Goal: Complete application form

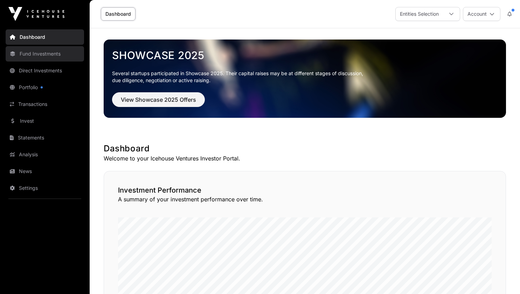
click at [48, 55] on link "Fund Investments" at bounding box center [45, 53] width 78 height 15
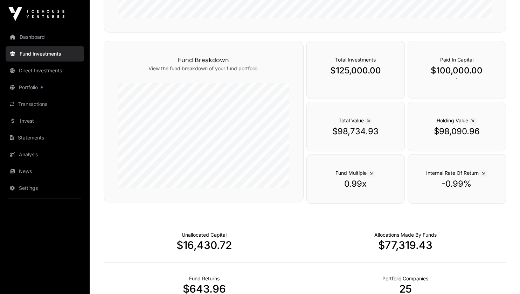
scroll to position [422, 0]
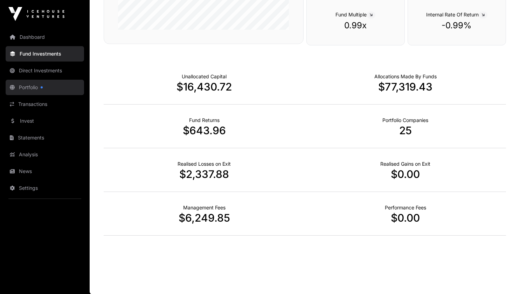
click at [33, 86] on link "Portfolio" at bounding box center [45, 87] width 78 height 15
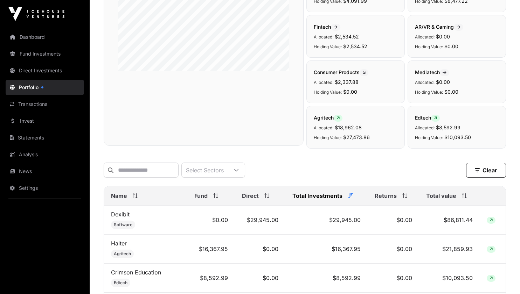
scroll to position [137, 0]
click at [171, 173] on input "text" at bounding box center [141, 170] width 75 height 15
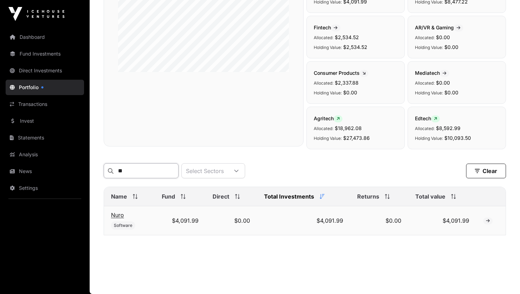
type input "**"
click at [119, 219] on link "Nuro" at bounding box center [117, 215] width 13 height 7
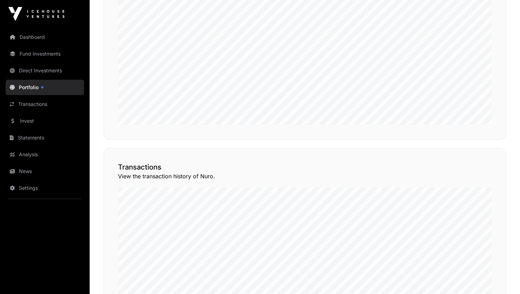
scroll to position [528, 0]
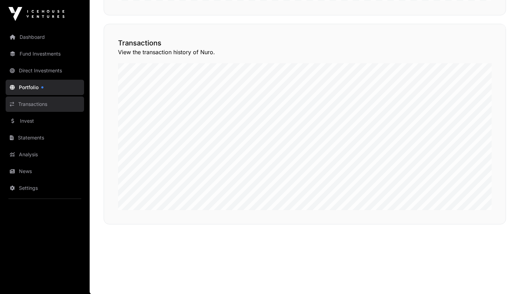
click at [33, 107] on link "Transactions" at bounding box center [45, 104] width 78 height 15
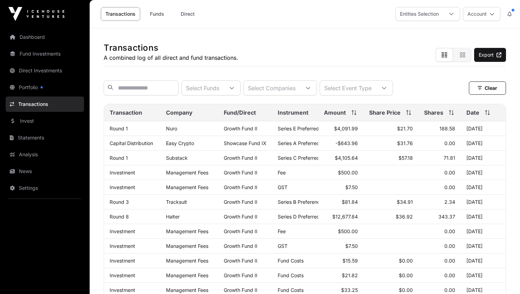
click at [33, 107] on link "Transactions" at bounding box center [45, 104] width 78 height 15
click at [22, 89] on link "Portfolio" at bounding box center [45, 87] width 78 height 15
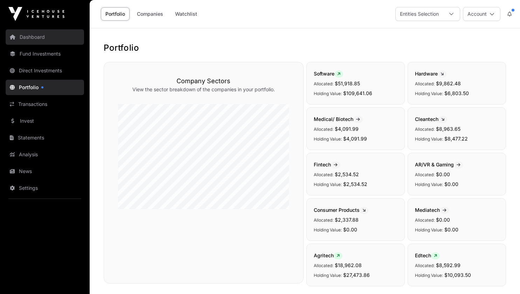
click at [36, 32] on link "Dashboard" at bounding box center [45, 36] width 78 height 15
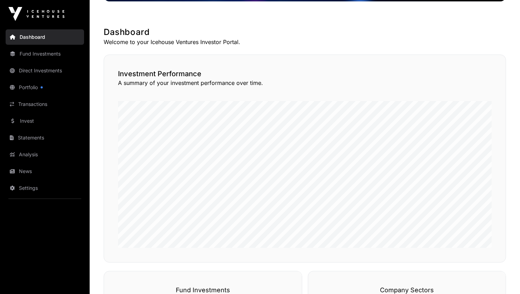
scroll to position [118, 0]
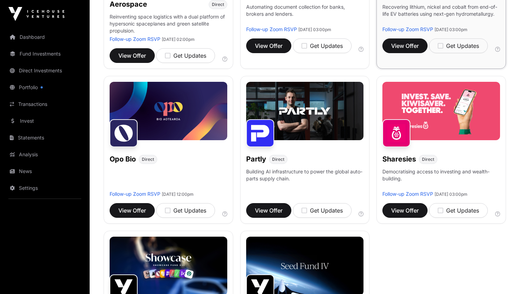
scroll to position [355, 0]
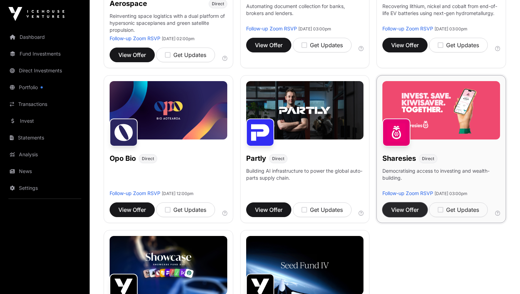
click at [412, 206] on span "View Offer" at bounding box center [405, 210] width 28 height 8
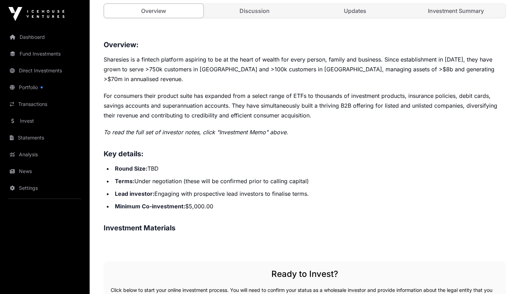
scroll to position [270, 0]
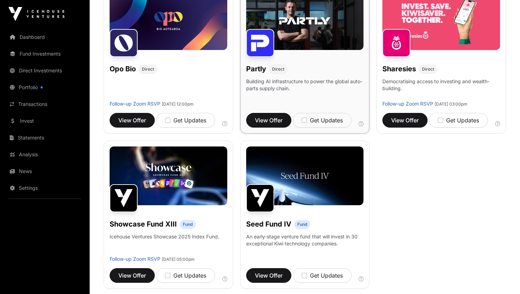
scroll to position [447, 0]
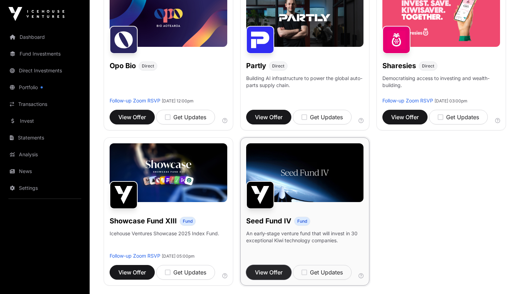
click at [263, 268] on span "View Offer" at bounding box center [269, 272] width 28 height 8
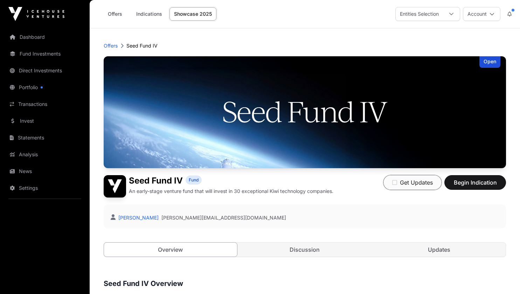
click at [400, 183] on button "Get Updates" at bounding box center [412, 182] width 58 height 15
click at [38, 90] on link "Portfolio" at bounding box center [45, 87] width 78 height 15
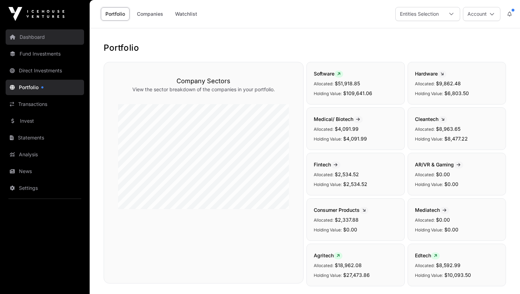
click at [31, 37] on link "Dashboard" at bounding box center [45, 36] width 78 height 15
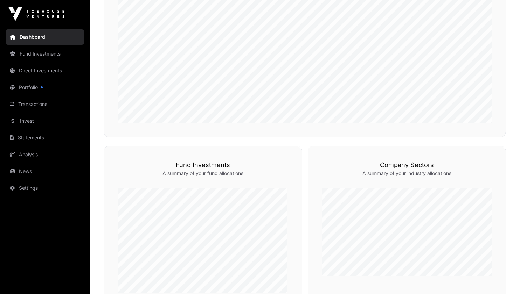
scroll to position [453, 0]
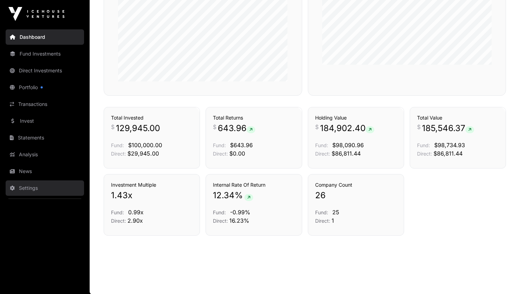
click at [22, 189] on link "Settings" at bounding box center [45, 188] width 78 height 15
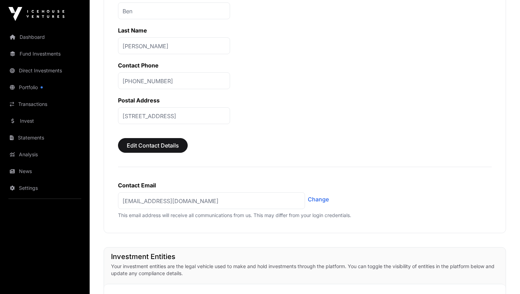
scroll to position [273, 0]
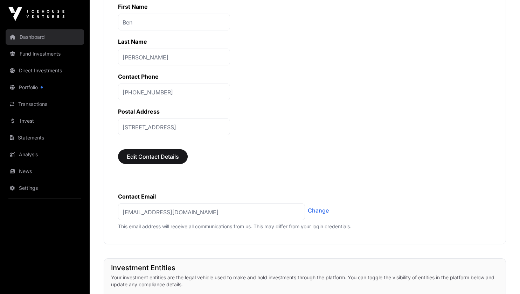
click at [38, 39] on link "Dashboard" at bounding box center [45, 36] width 78 height 15
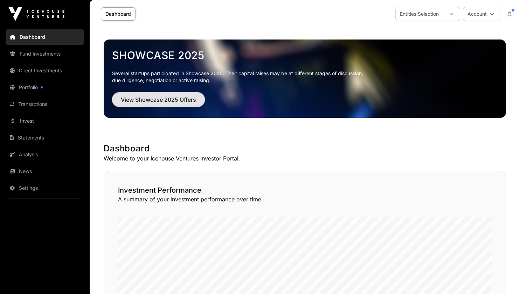
click at [164, 100] on span "View Showcase 2025 Offers" at bounding box center [158, 100] width 75 height 8
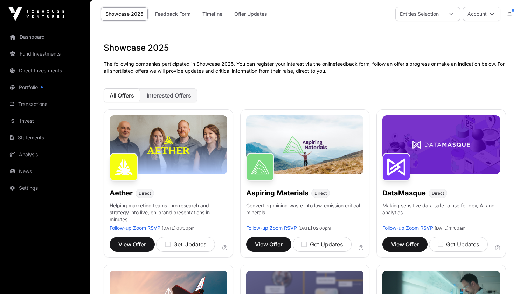
click at [164, 100] on button "Interested Offers" at bounding box center [169, 96] width 56 height 14
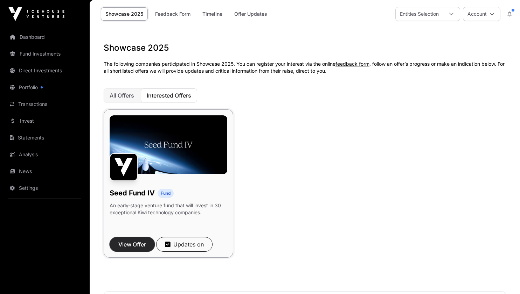
click at [139, 244] on span "View Offer" at bounding box center [132, 244] width 28 height 8
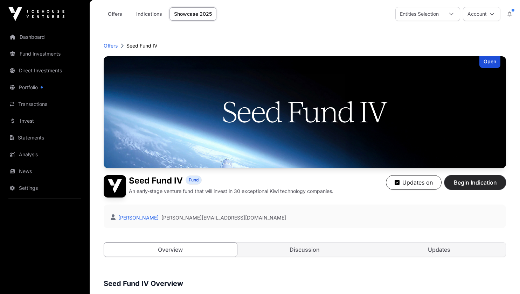
click at [464, 183] on span "Begin Indication" at bounding box center [475, 182] width 44 height 8
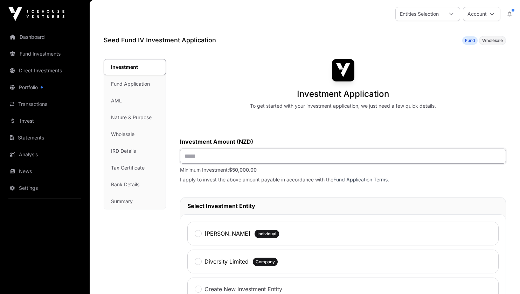
click at [305, 158] on input "text" at bounding box center [343, 156] width 326 height 15
type input "*******"
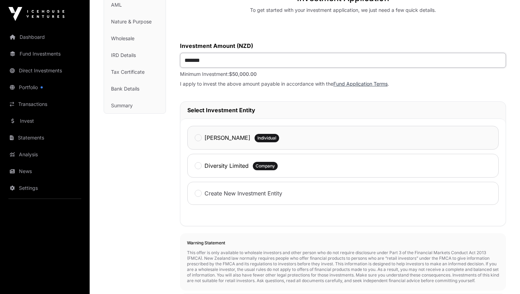
scroll to position [96, 0]
click at [214, 168] on label "Diversity Limited" at bounding box center [226, 165] width 44 height 8
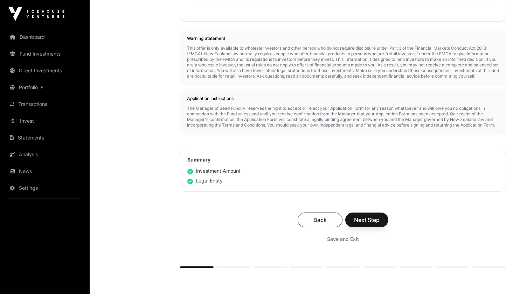
scroll to position [315, 0]
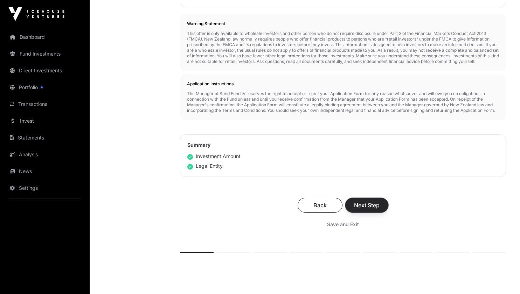
click at [362, 210] on span "Next Step" at bounding box center [367, 205] width 26 height 8
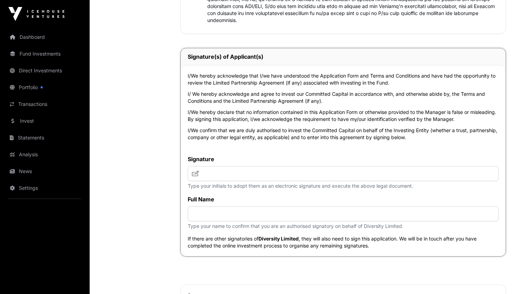
scroll to position [1682, 0]
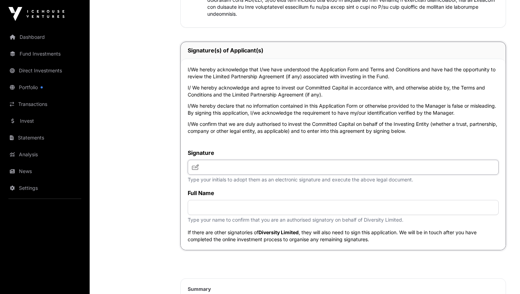
click at [277, 165] on input "text" at bounding box center [343, 167] width 311 height 15
type input "*"
type input "***"
type input "**********"
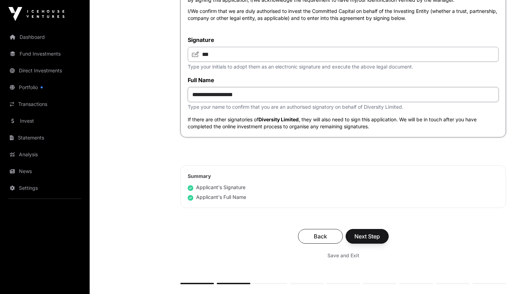
scroll to position [1796, 0]
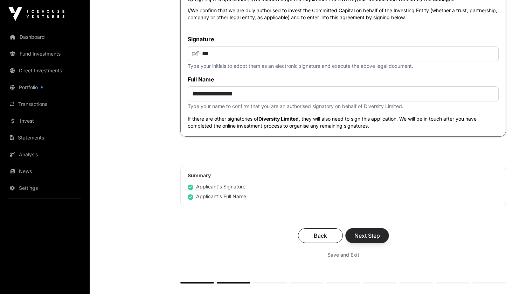
click at [364, 240] on span "Next Step" at bounding box center [367, 236] width 26 height 8
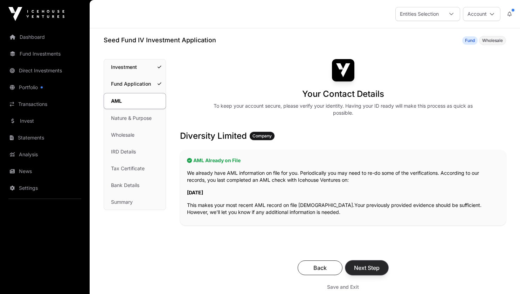
click at [364, 266] on span "Next Step" at bounding box center [367, 268] width 26 height 8
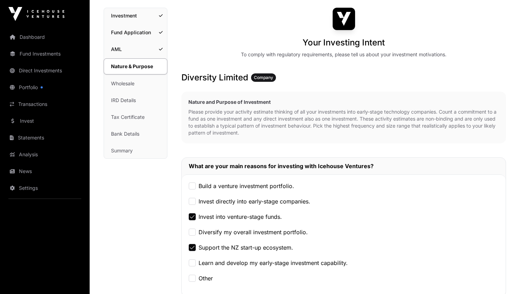
scroll to position [52, 0]
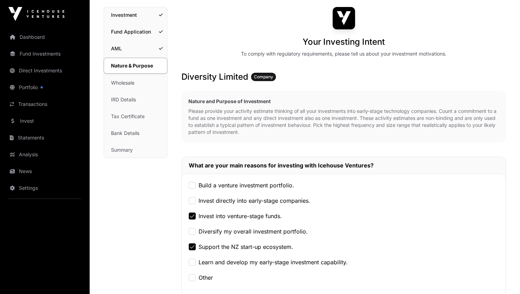
click at [239, 184] on label "Build a venture investment portfolio." at bounding box center [246, 185] width 96 height 8
click at [236, 200] on label "Invest directly into early-stage companies." at bounding box center [254, 201] width 112 height 8
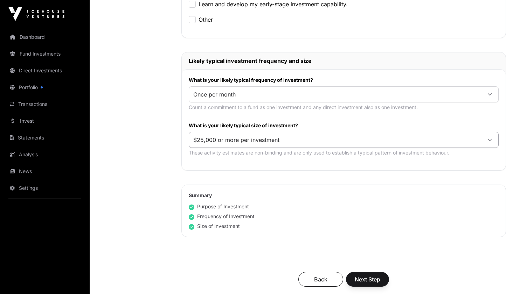
scroll to position [311, 0]
click at [360, 283] on button "Next Step" at bounding box center [367, 279] width 43 height 15
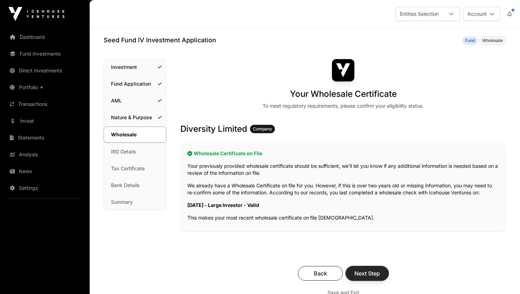
click at [365, 270] on span "Next Step" at bounding box center [367, 273] width 26 height 8
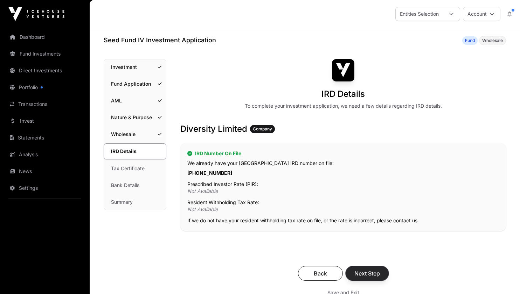
click at [375, 271] on span "Next Step" at bounding box center [367, 273] width 26 height 8
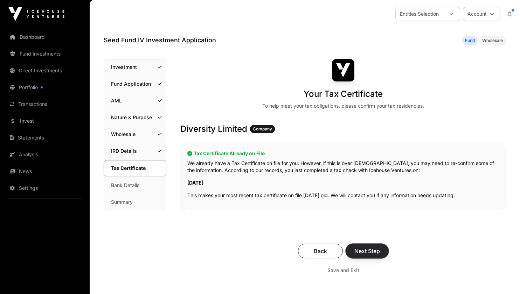
click at [367, 251] on span "Next Step" at bounding box center [367, 251] width 26 height 8
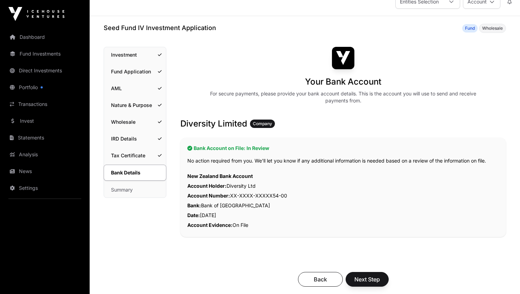
scroll to position [13, 0]
click at [369, 275] on button "Next Step" at bounding box center [366, 279] width 43 height 15
